Goal: Information Seeking & Learning: Learn about a topic

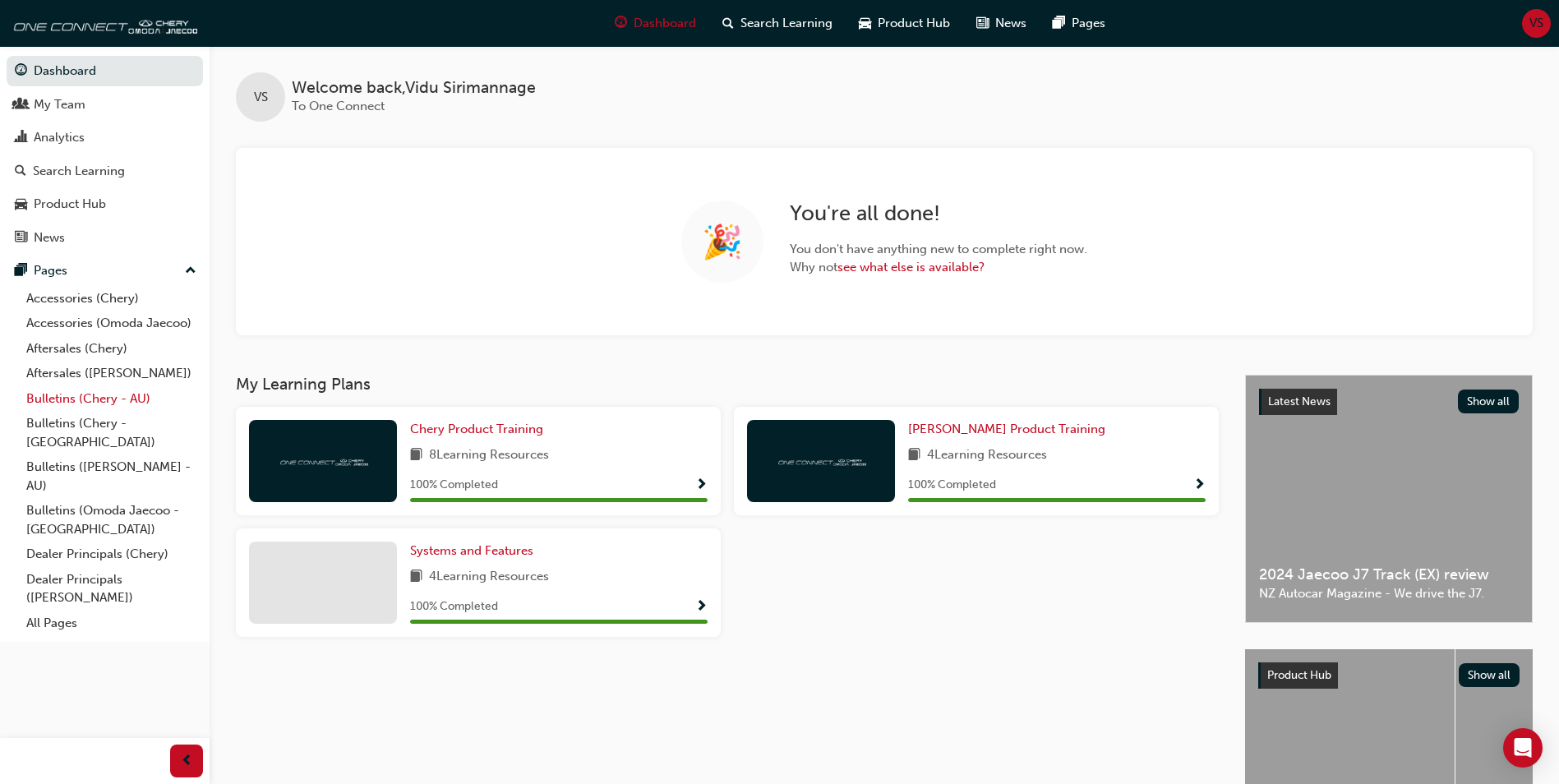
click at [52, 395] on link "Bulletins (Chery - AU)" at bounding box center [111, 399] width 183 height 26
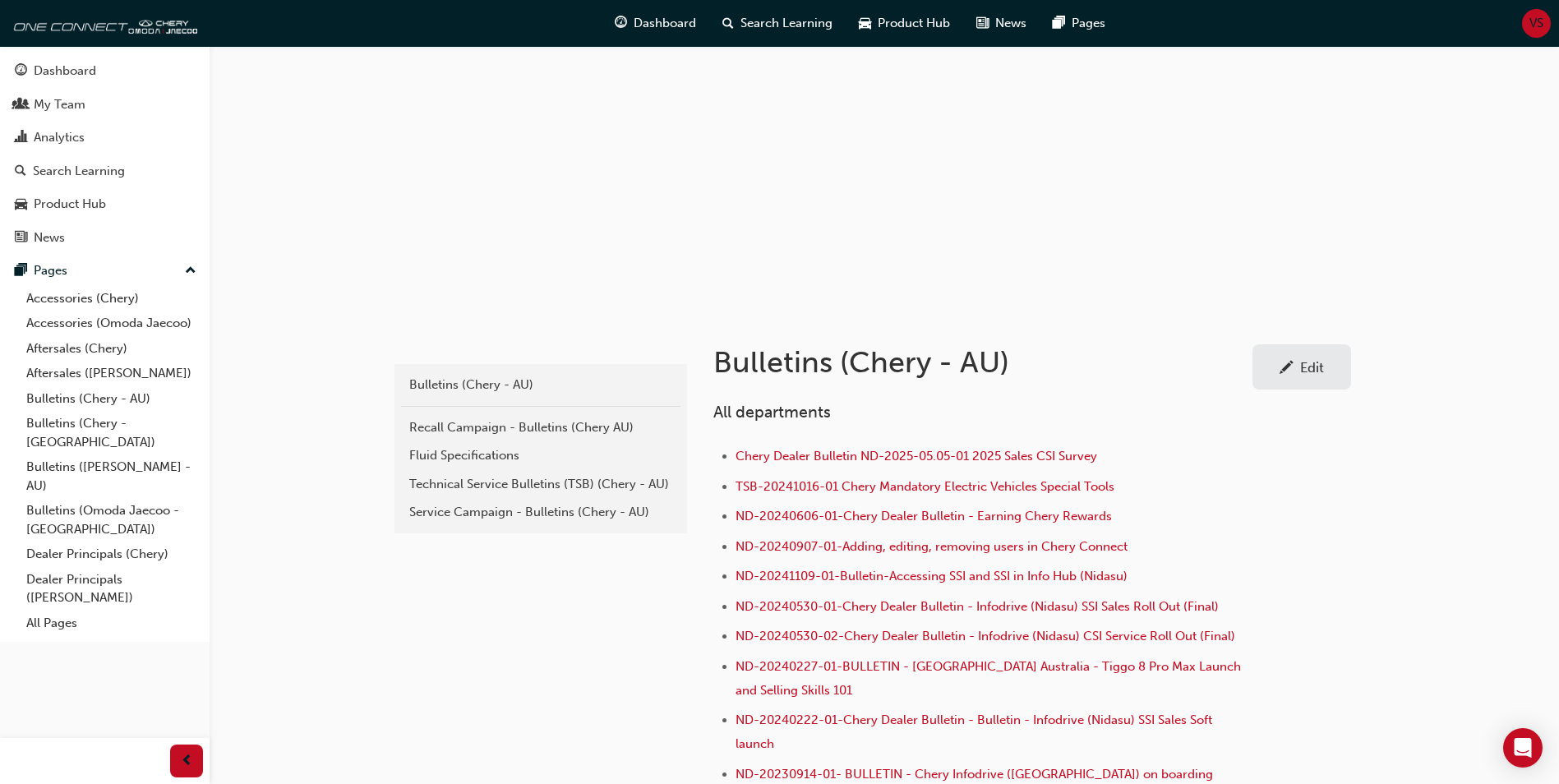
scroll to position [82, 0]
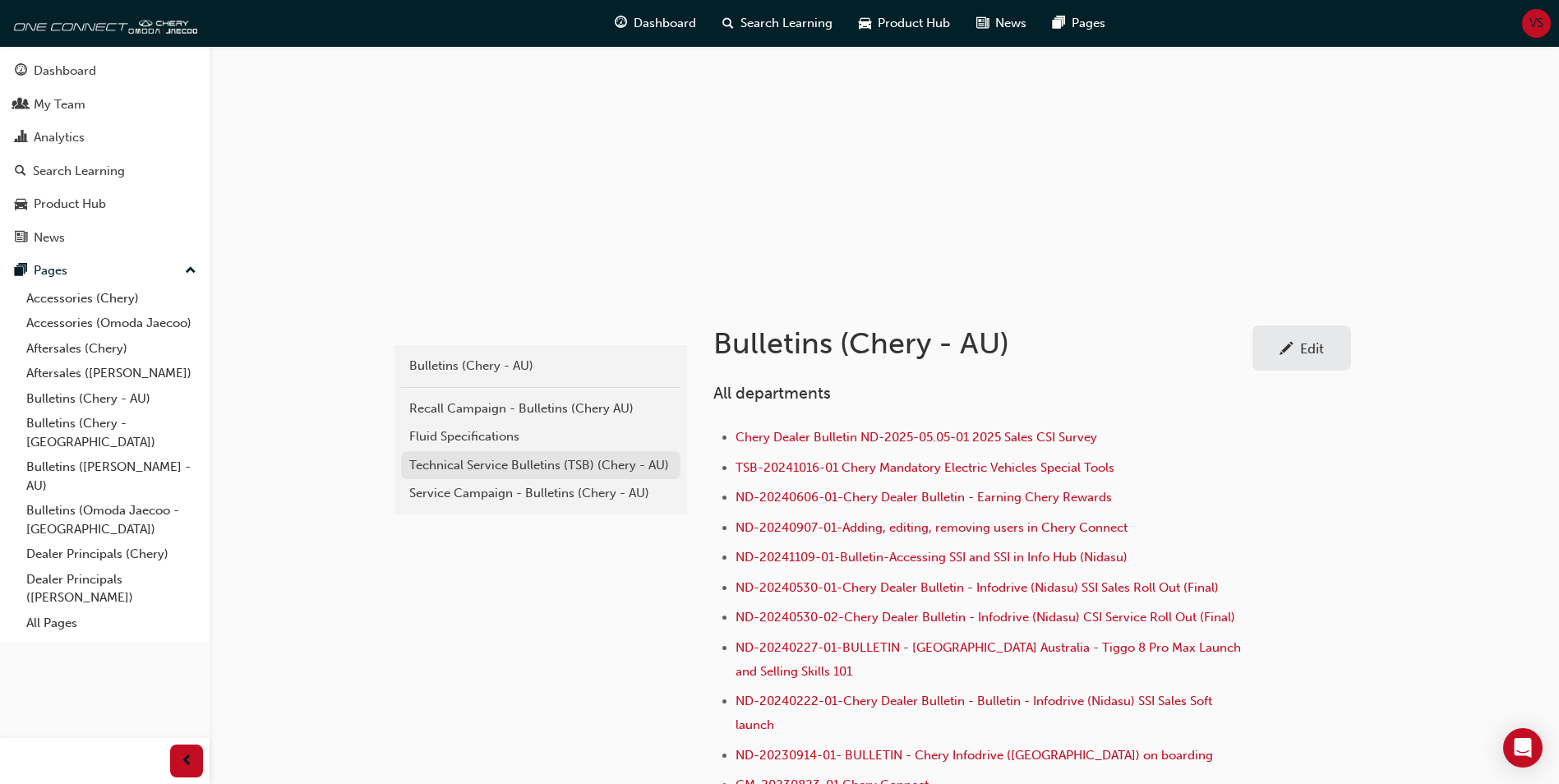
click at [496, 472] on div "Technical Service Bulletins (TSB) (Chery - AU)" at bounding box center [541, 466] width 263 height 19
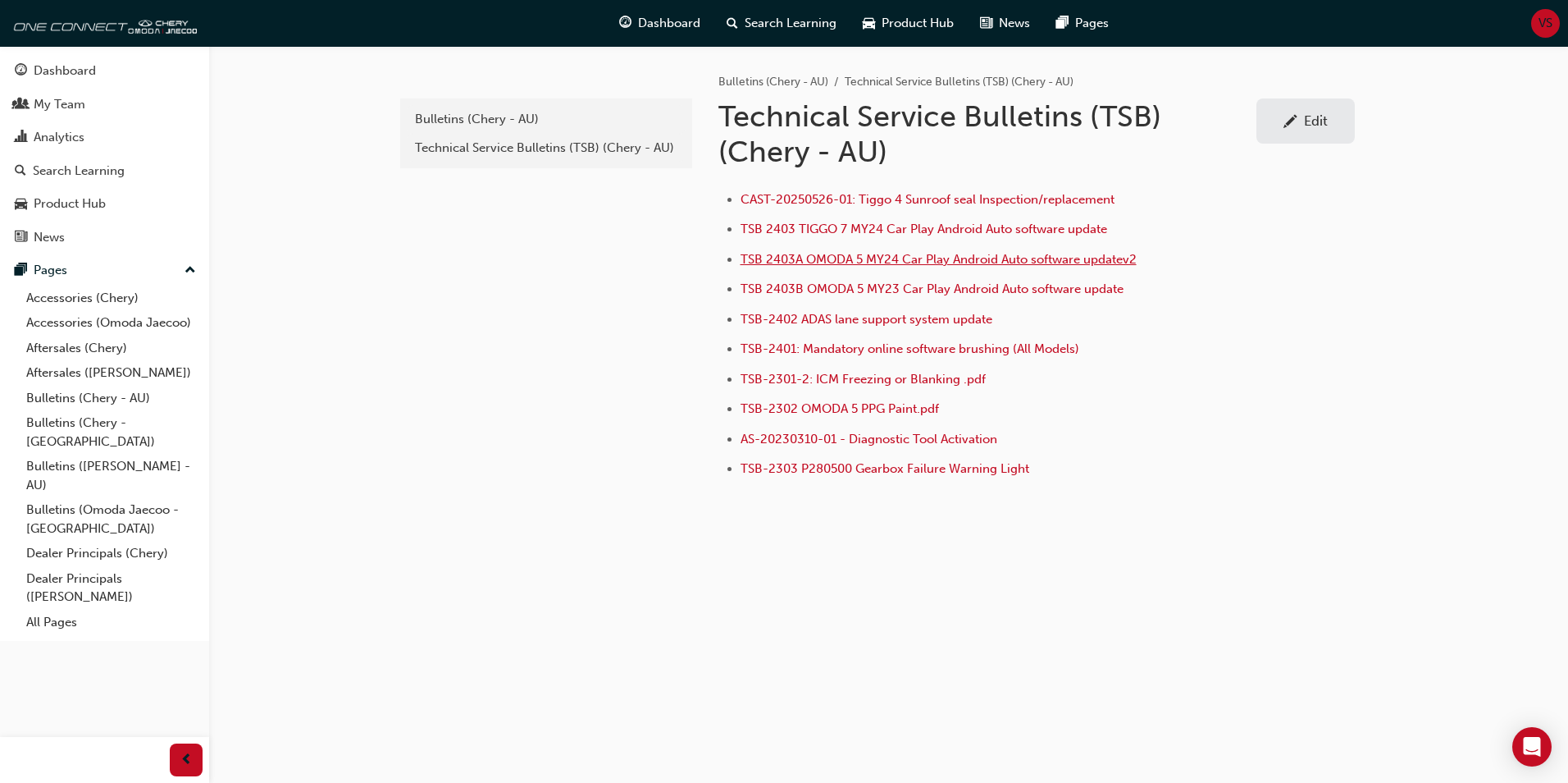
click at [906, 259] on span "TSB 2403A OMODA 5 MY24 Car Play Android Auto software updatev2" at bounding box center [939, 260] width 396 height 15
